Goal: Task Accomplishment & Management: Complete application form

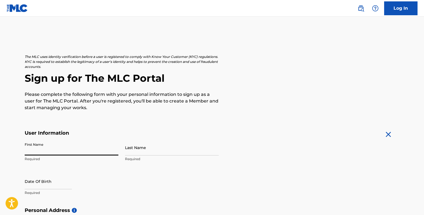
click at [68, 152] on input "First Name" at bounding box center [72, 148] width 94 height 16
type input "Mark"
type input "[PERSON_NAME]"
type input "[GEOGRAPHIC_DATA]"
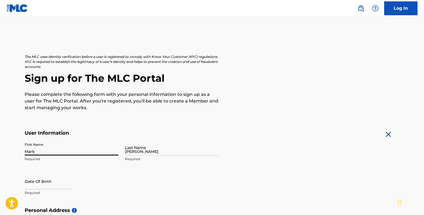
type input "[GEOGRAPHIC_DATA]"
type input "CA"
type input "94601"
type input "1"
type input "510"
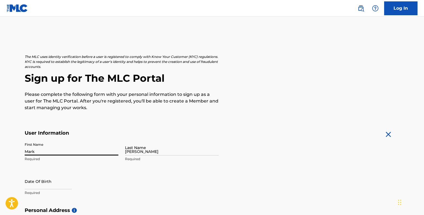
type input "3951633"
type input "[EMAIL_ADDRESS][DOMAIN_NAME]"
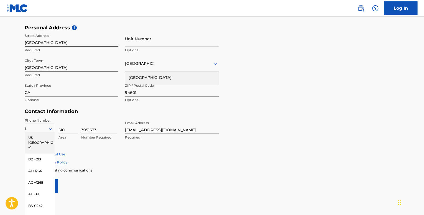
click at [37, 137] on div "US, [GEOGRAPHIC_DATA] +1" at bounding box center [40, 143] width 30 height 22
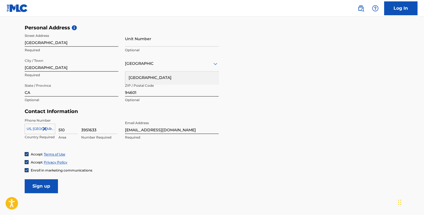
click at [101, 158] on div "Accept Terms of Use Accept Privacy Policy Enroll in marketing communications" at bounding box center [212, 162] width 375 height 21
click at [27, 170] on img at bounding box center [26, 170] width 3 height 3
click at [41, 186] on input "Sign up" at bounding box center [41, 186] width 33 height 14
click at [49, 186] on input "Sign up" at bounding box center [41, 186] width 33 height 14
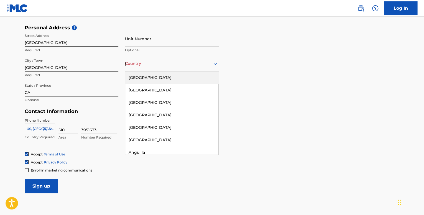
click at [188, 69] on div "Country [GEOGRAPHIC_DATA]" at bounding box center [172, 64] width 94 height 16
click at [181, 77] on div "[GEOGRAPHIC_DATA]" at bounding box center [171, 78] width 93 height 12
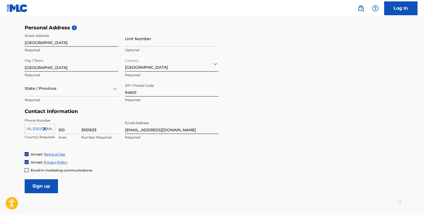
click at [39, 190] on input "Sign up" at bounding box center [41, 186] width 33 height 14
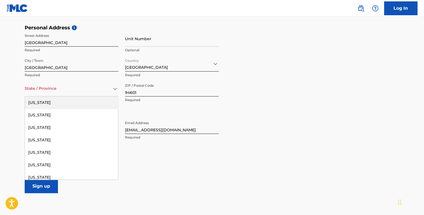
click at [85, 95] on div "State / Province" at bounding box center [72, 89] width 94 height 16
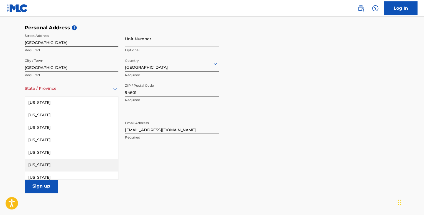
click at [62, 165] on div "[US_STATE]" at bounding box center [71, 165] width 93 height 12
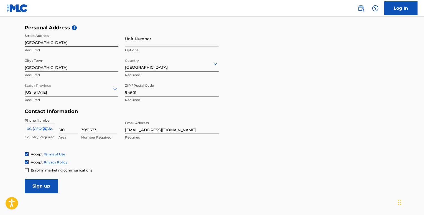
click at [49, 186] on input "Sign up" at bounding box center [41, 186] width 33 height 14
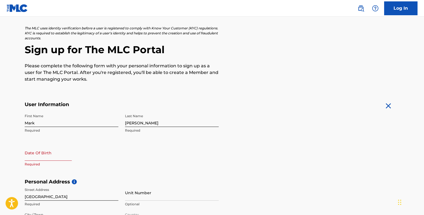
scroll to position [0, 0]
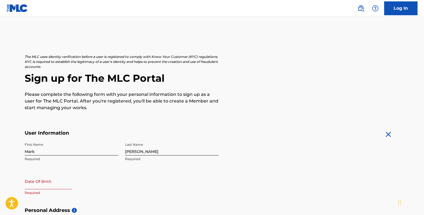
click at [52, 189] on input "text" at bounding box center [48, 182] width 47 height 16
select select "7"
select select "2025"
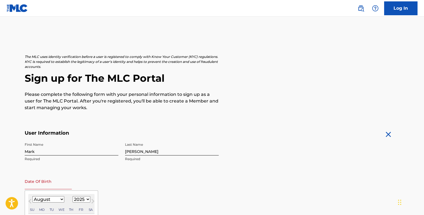
click at [54, 189] on input "text" at bounding box center [48, 182] width 47 height 16
type input "[DATE]"
click at [175, 188] on div "First Name Mark Required Last Name [PERSON_NAME] Required Date Of Birth [DEMOGR…" at bounding box center [122, 174] width 194 height 68
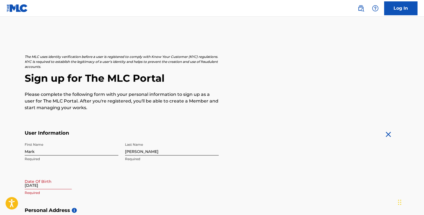
click at [41, 186] on input "[DATE]" at bounding box center [48, 182] width 47 height 16
select select "7"
select select "2025"
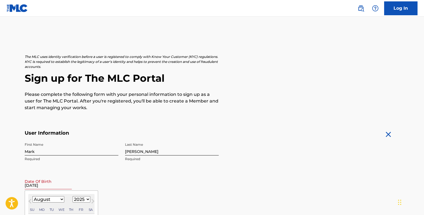
click at [80, 199] on select "1899 1900 1901 1902 1903 1904 1905 1906 1907 1908 1909 1910 1911 1912 1913 1914…" at bounding box center [82, 199] width 18 height 6
click at [90, 161] on p "Required" at bounding box center [72, 159] width 94 height 5
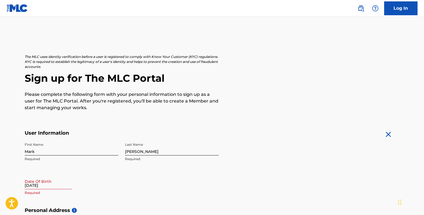
click at [61, 189] on div "[DATE]" at bounding box center [48, 182] width 47 height 17
select select "7"
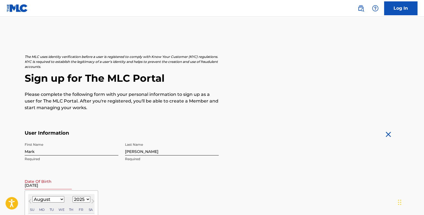
click at [62, 188] on input "[DATE]" at bounding box center [48, 182] width 47 height 16
click at [80, 199] on select "1899 1900 1901 1902 1903 1904 1905 1906 1907 1908 1909 1910 1911 1912 1913 1914…" at bounding box center [82, 199] width 18 height 6
select select "1977"
click at [73, 196] on select "1899 1900 1901 1902 1903 1904 1905 1906 1907 1908 1909 1910 1911 1912 1913 1914…" at bounding box center [82, 199] width 18 height 6
click at [46, 199] on select "January February March April May June July August September October November De…" at bounding box center [48, 199] width 32 height 6
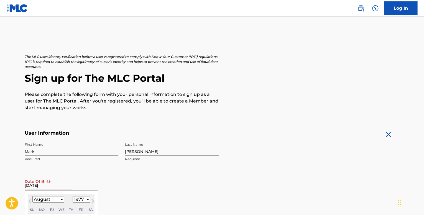
select select "9"
click at [32, 196] on select "January February March April May June July August September October November De…" at bounding box center [48, 199] width 32 height 6
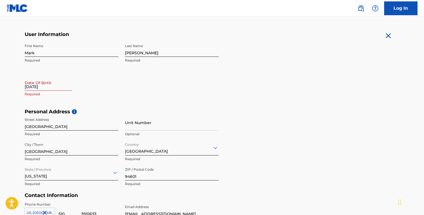
scroll to position [102, 0]
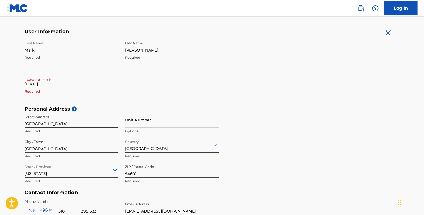
click at [45, 82] on input "[DATE]" at bounding box center [48, 80] width 47 height 16
select select "7"
select select "2025"
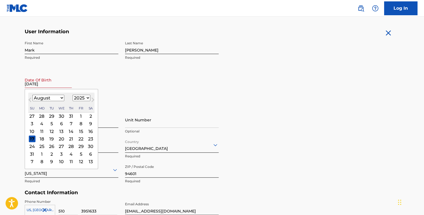
click at [51, 96] on select "January February March April May June July August September October November De…" at bounding box center [48, 98] width 32 height 6
select select "9"
click at [32, 95] on select "January February March April May June July August September October November De…" at bounding box center [48, 98] width 32 height 6
click at [81, 99] on select "1899 1900 1901 1902 1903 1904 1905 1906 1907 1908 1909 1910 1911 1912 1913 1914…" at bounding box center [82, 98] width 18 height 6
select select "1977"
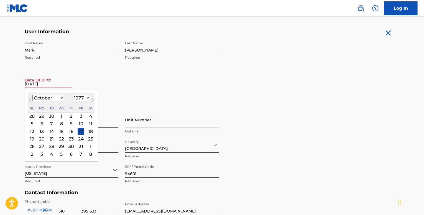
click at [73, 95] on select "1899 1900 1901 1902 1903 1904 1905 1906 1907 1908 1909 1910 1911 1912 1913 1914…" at bounding box center [82, 98] width 18 height 6
click at [90, 131] on div "15" at bounding box center [90, 131] width 7 height 7
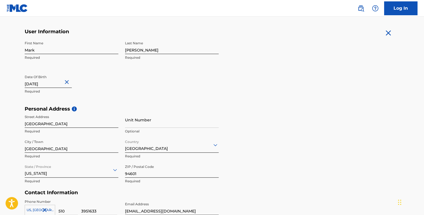
click at [289, 129] on div "Personal Address i Street Address [STREET_ADDRESS] Required Unit Number Optiona…" at bounding box center [212, 148] width 375 height 84
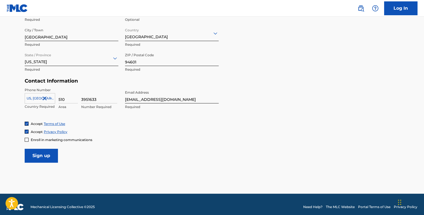
scroll to position [218, 0]
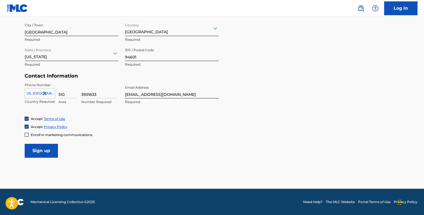
click at [42, 150] on input "Sign up" at bounding box center [41, 151] width 33 height 14
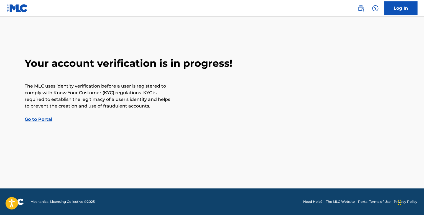
click at [45, 120] on link "Go to Portal" at bounding box center [39, 119] width 28 height 5
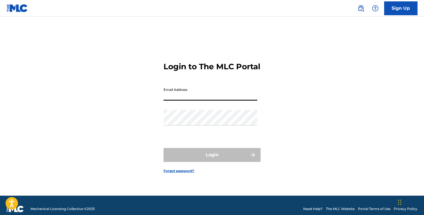
click at [187, 101] on input "Email Address" at bounding box center [211, 93] width 94 height 16
type input "[EMAIL_ADDRESS][DOMAIN_NAME]"
click at [80, 145] on div "Login to The MLC Portal Email Address [EMAIL_ADDRESS][DOMAIN_NAME] Password Log…" at bounding box center [212, 113] width 388 height 165
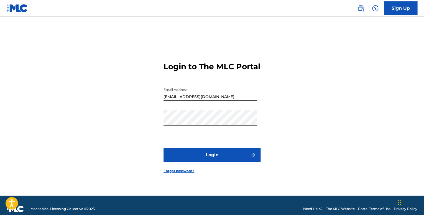
click at [204, 161] on button "Login" at bounding box center [212, 155] width 97 height 14
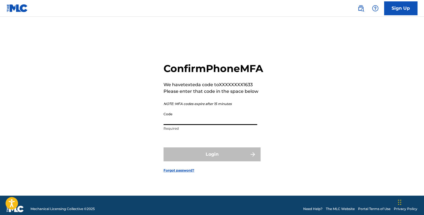
click at [199, 125] on input "Code" at bounding box center [211, 117] width 94 height 16
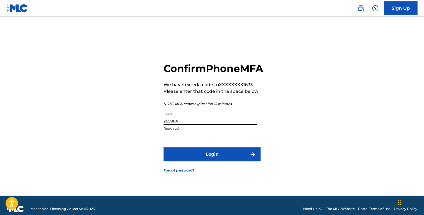
type input "265984"
click at [203, 160] on button "Login" at bounding box center [212, 155] width 97 height 14
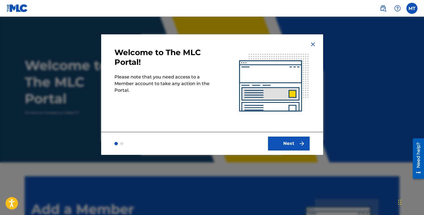
click at [289, 142] on button "Next" at bounding box center [289, 144] width 42 height 14
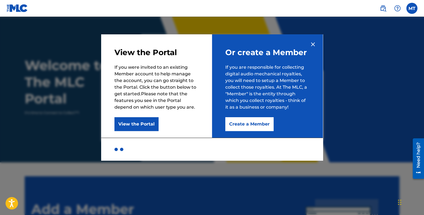
click at [313, 44] on img at bounding box center [313, 44] width 7 height 7
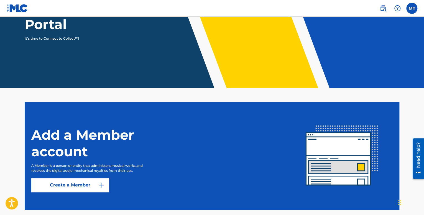
scroll to position [103, 0]
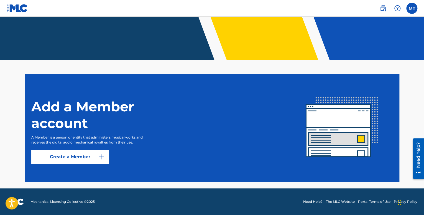
click at [77, 156] on link "Create a Member" at bounding box center [70, 157] width 78 height 14
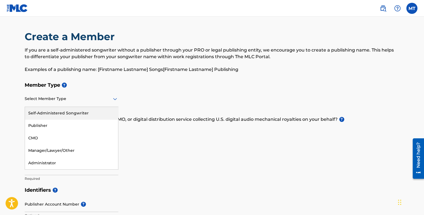
click at [74, 102] on div at bounding box center [72, 98] width 94 height 7
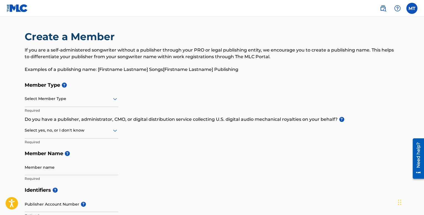
click at [163, 167] on div "Member Type ? Select Member Type Required Do you have a publisher, administrato…" at bounding box center [212, 131] width 375 height 105
drag, startPoint x: 65, startPoint y: 83, endPoint x: 100, endPoint y: 97, distance: 37.7
click at [100, 97] on div "Member Type ? Select Member Type Required Do you have a publisher, administrato…" at bounding box center [212, 131] width 375 height 105
click at [93, 103] on div "Select Member Type" at bounding box center [72, 99] width 94 height 16
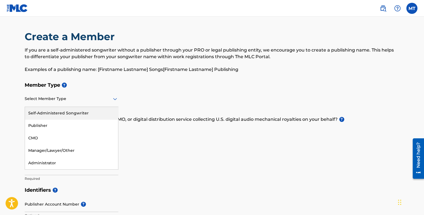
click at [86, 112] on div "Self-Administered Songwriter" at bounding box center [71, 113] width 93 height 12
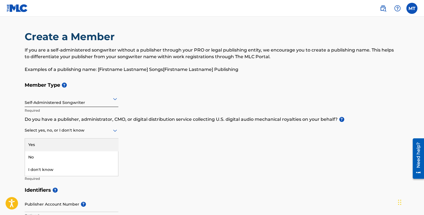
click at [112, 130] on icon at bounding box center [115, 130] width 7 height 7
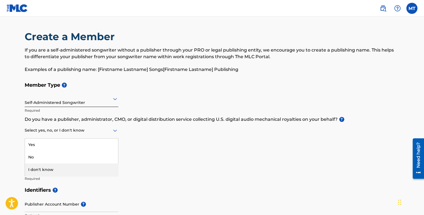
click at [92, 169] on div "I don't know" at bounding box center [71, 170] width 93 height 12
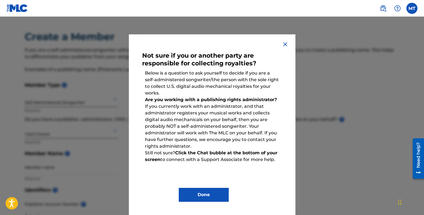
click at [201, 192] on button "Done" at bounding box center [204, 195] width 50 height 14
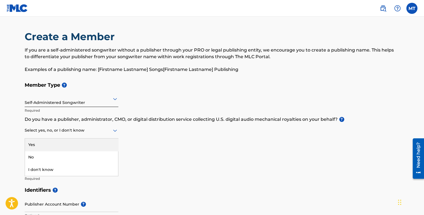
click at [95, 131] on div at bounding box center [72, 130] width 94 height 7
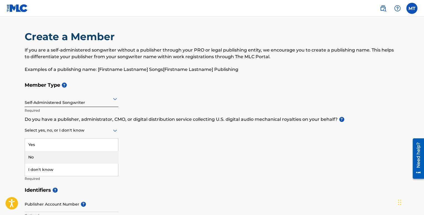
click at [67, 155] on div "No" at bounding box center [71, 157] width 93 height 12
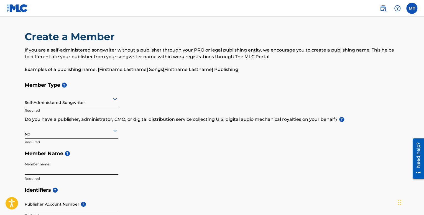
click at [81, 174] on input "Member name" at bounding box center [72, 168] width 94 height 16
type input "[PERSON_NAME]"
type input "[GEOGRAPHIC_DATA]"
click at [156, 165] on div "Member Type ? Self-Administered Songwriter Required Do you have a publisher, ad…" at bounding box center [212, 131] width 375 height 105
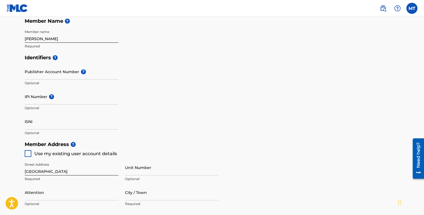
scroll to position [133, 0]
click at [29, 154] on div at bounding box center [28, 153] width 7 height 7
type input "[GEOGRAPHIC_DATA]"
type input "94601"
type input "510"
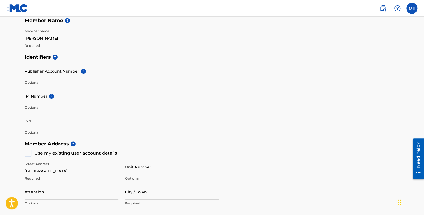
type input "3951633"
type input "[EMAIL_ADDRESS][DOMAIN_NAME]"
click at [266, 164] on div "Member Address ? Use my existing user account details Street Address [STREET_AD…" at bounding box center [212, 201] width 375 height 127
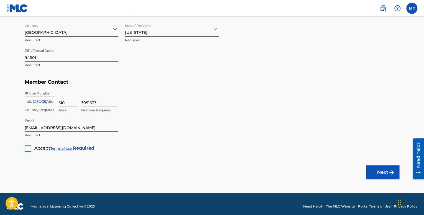
scroll to position [322, 0]
click at [30, 148] on div at bounding box center [28, 148] width 7 height 7
click at [385, 170] on button "Next" at bounding box center [382, 172] width 33 height 14
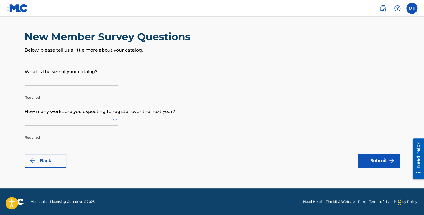
click at [97, 81] on div at bounding box center [72, 80] width 94 height 7
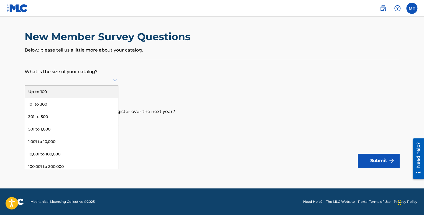
click at [93, 92] on div "Up to 100" at bounding box center [71, 92] width 93 height 12
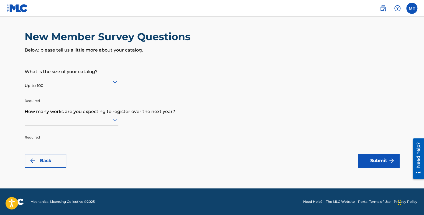
click at [95, 121] on div at bounding box center [72, 120] width 94 height 7
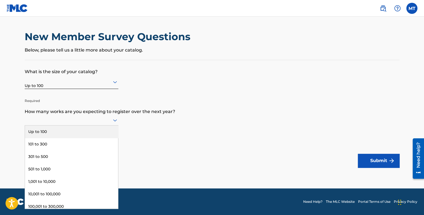
click at [91, 128] on div "Up to 100" at bounding box center [71, 132] width 93 height 12
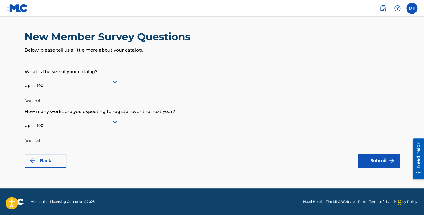
click at [379, 161] on button "Submit" at bounding box center [379, 161] width 42 height 14
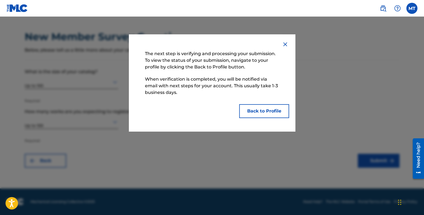
click at [267, 111] on button "Back to Profile" at bounding box center [264, 111] width 50 height 14
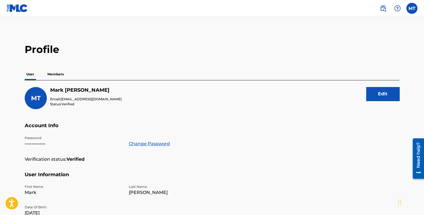
click at [57, 74] on p "Members" at bounding box center [56, 75] width 20 height 12
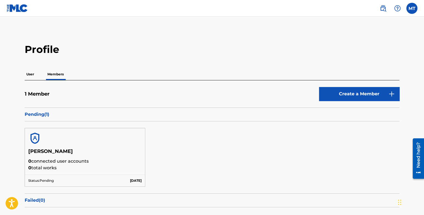
click at [257, 81] on div "1 Member Create a Member Pending ( 1 ) [PERSON_NAME] 0 connected user accounts …" at bounding box center [212, 152] width 375 height 145
click at [412, 10] on label at bounding box center [412, 8] width 11 height 11
click at [412, 8] on input "MT [PERSON_NAME] [EMAIL_ADDRESS][DOMAIN_NAME] Notification Preferences Profile …" at bounding box center [412, 8] width 0 height 0
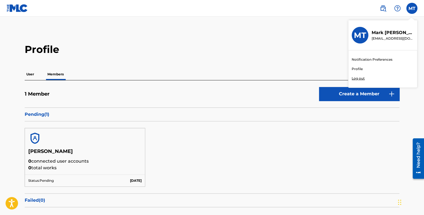
click at [360, 77] on p "Log out" at bounding box center [358, 78] width 13 height 5
click at [412, 8] on input "MT [PERSON_NAME] [EMAIL_ADDRESS][DOMAIN_NAME] Notification Preferences Profile …" at bounding box center [412, 8] width 0 height 0
